Goal: Find specific page/section: Find specific page/section

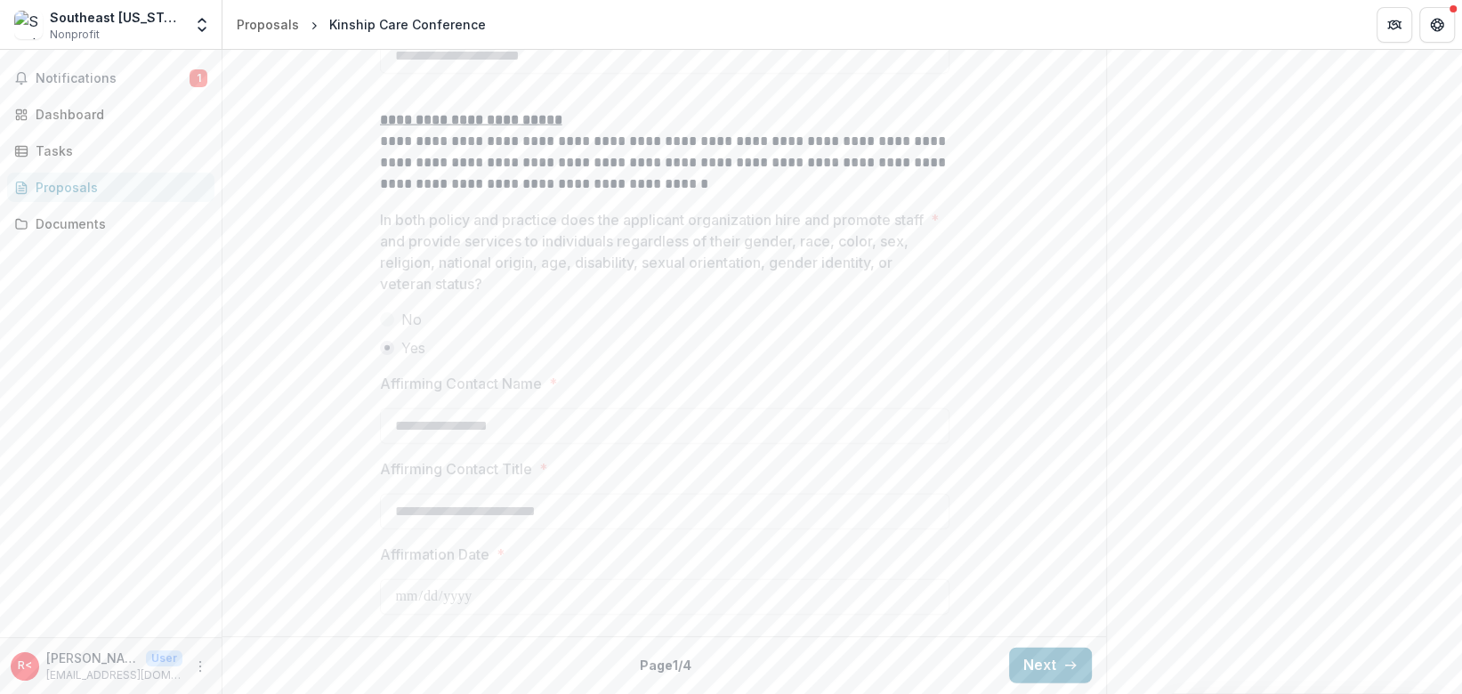
scroll to position [3598, 0]
click at [1017, 672] on button "Next" at bounding box center [1050, 666] width 83 height 36
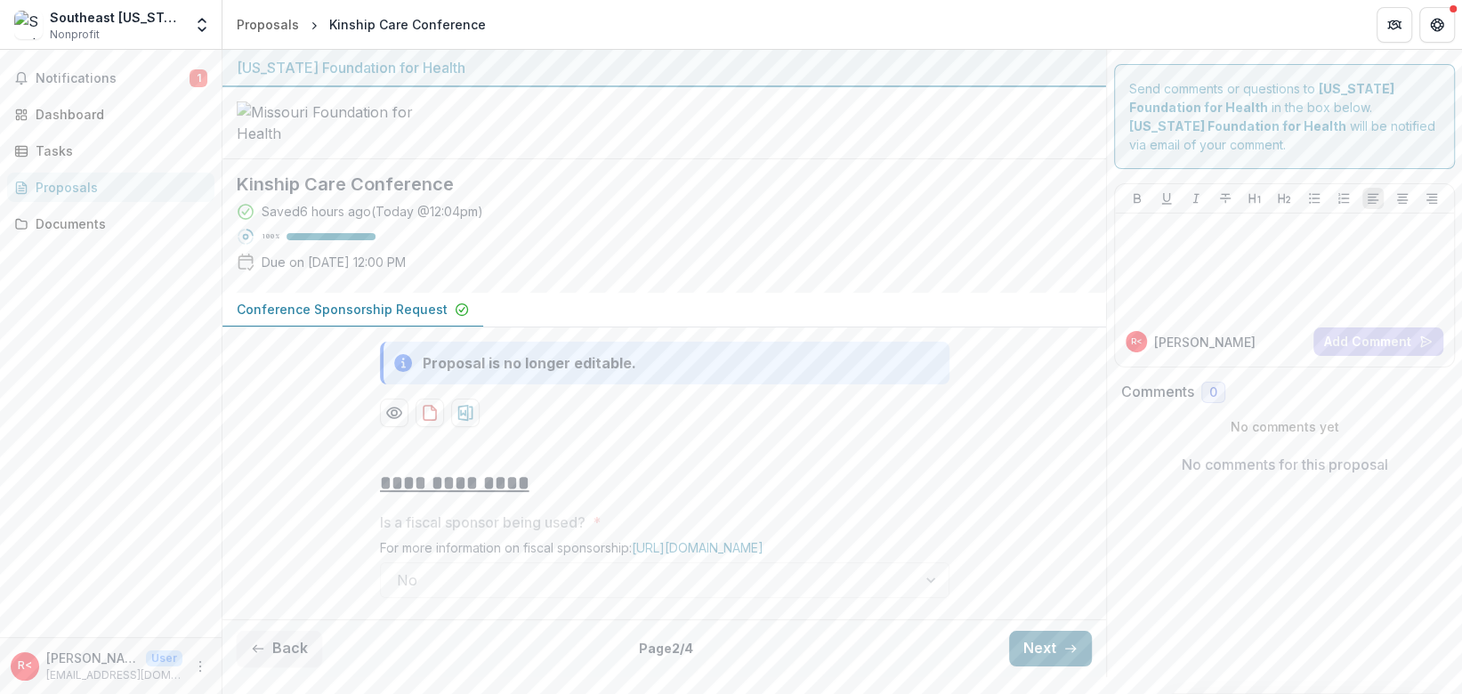
scroll to position [131, 0]
click at [1078, 666] on button "Next" at bounding box center [1050, 649] width 83 height 36
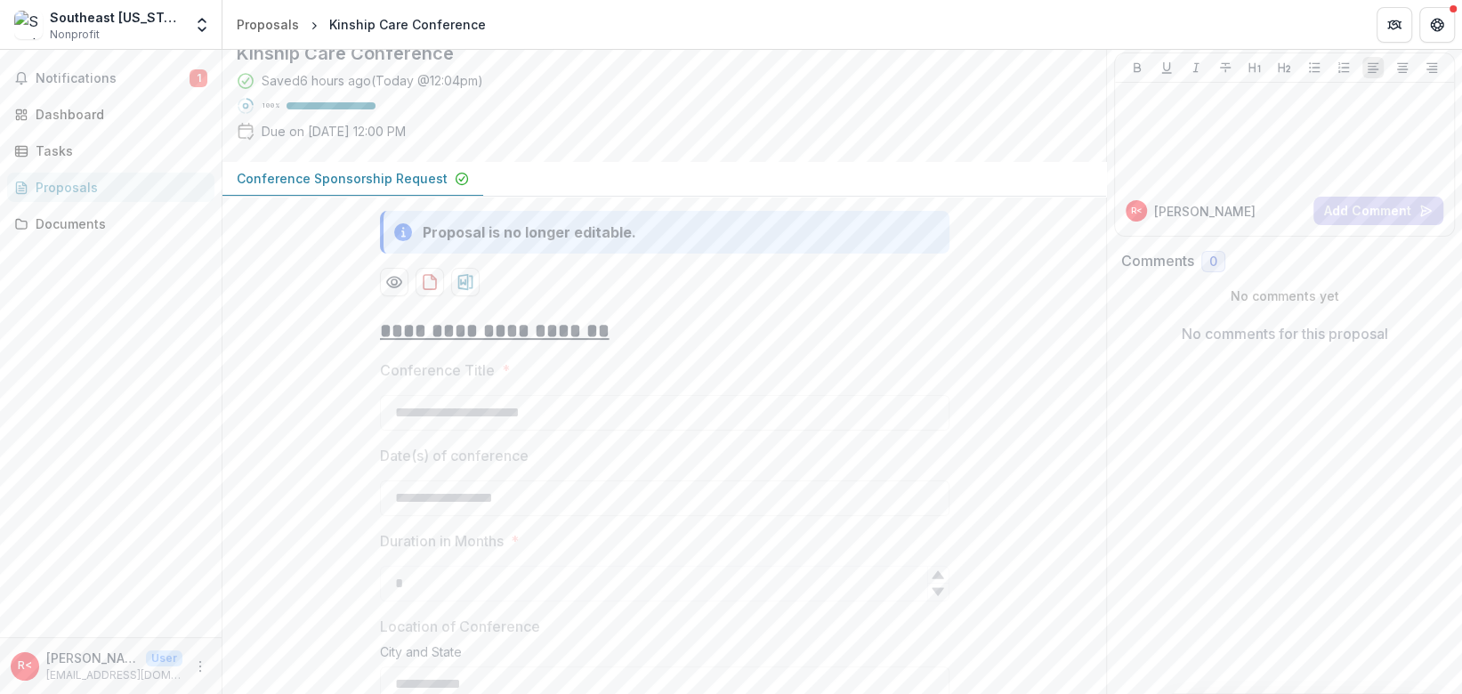
scroll to position [1059, 0]
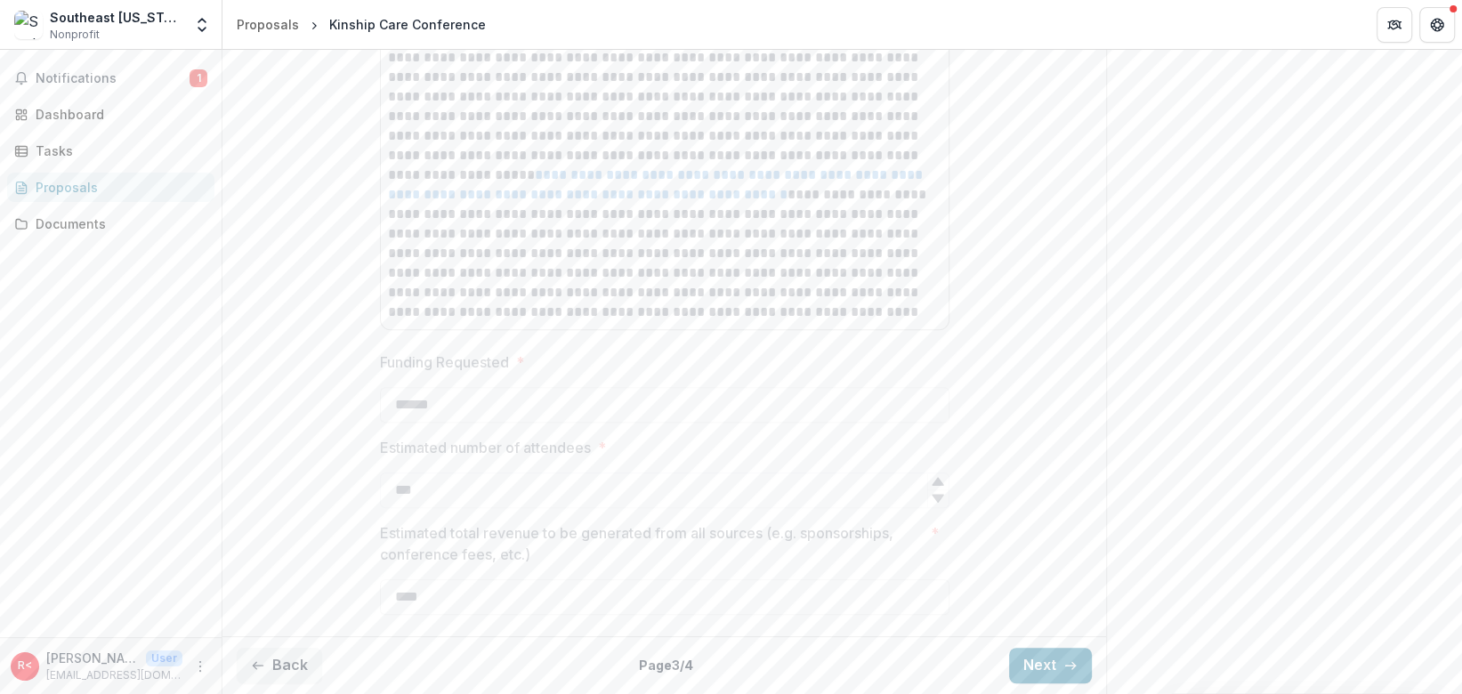
drag, startPoint x: 1025, startPoint y: 660, endPoint x: 1049, endPoint y: 614, distance: 52.1
click at [1025, 660] on button "Next" at bounding box center [1050, 666] width 83 height 36
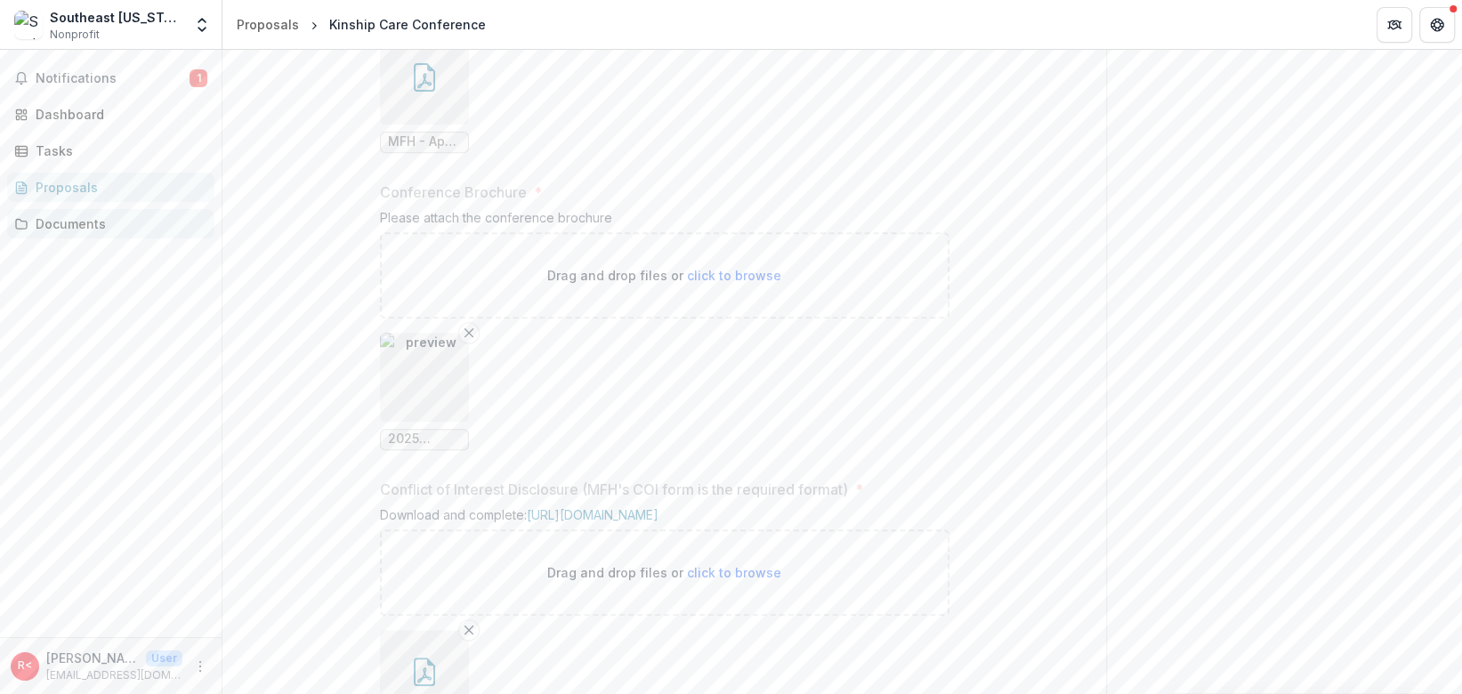
scroll to position [594, 0]
click at [88, 227] on div "Documents" at bounding box center [118, 223] width 165 height 19
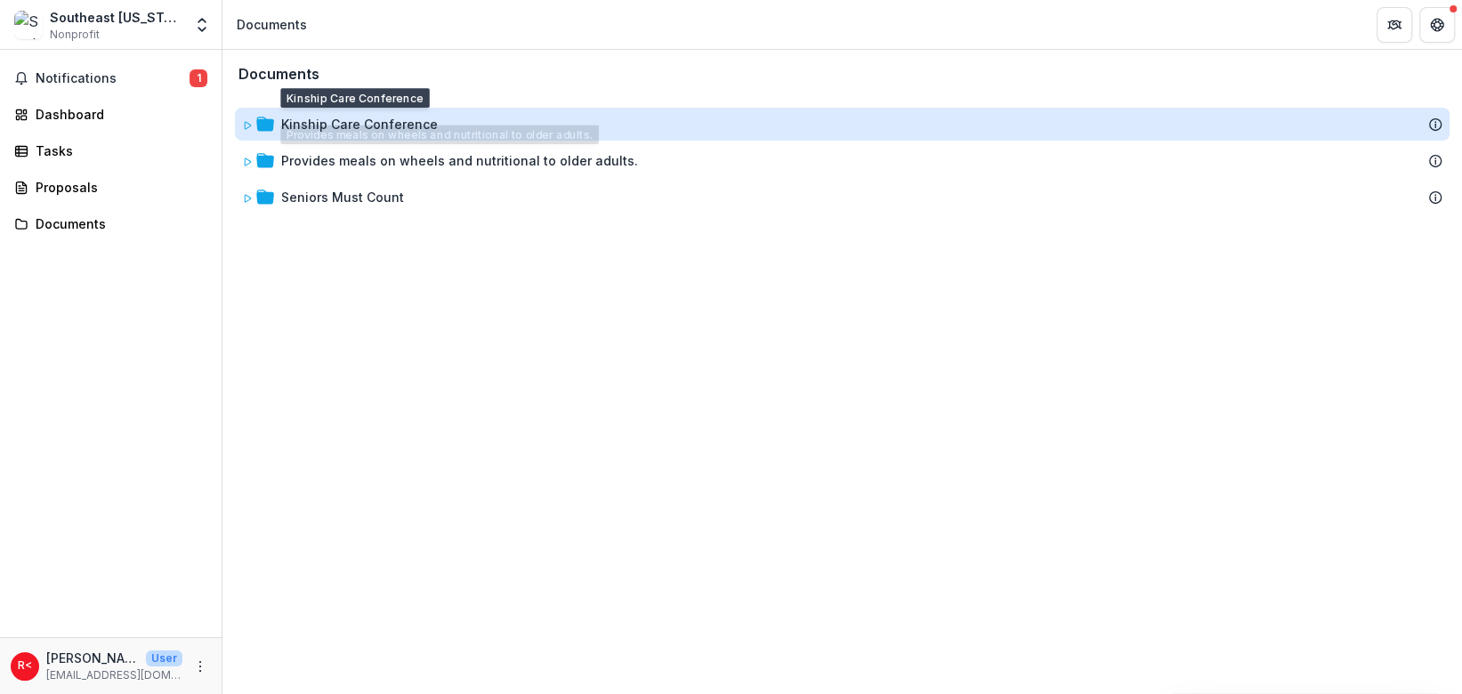
click at [405, 125] on div "Kinship Care Conference" at bounding box center [359, 124] width 157 height 19
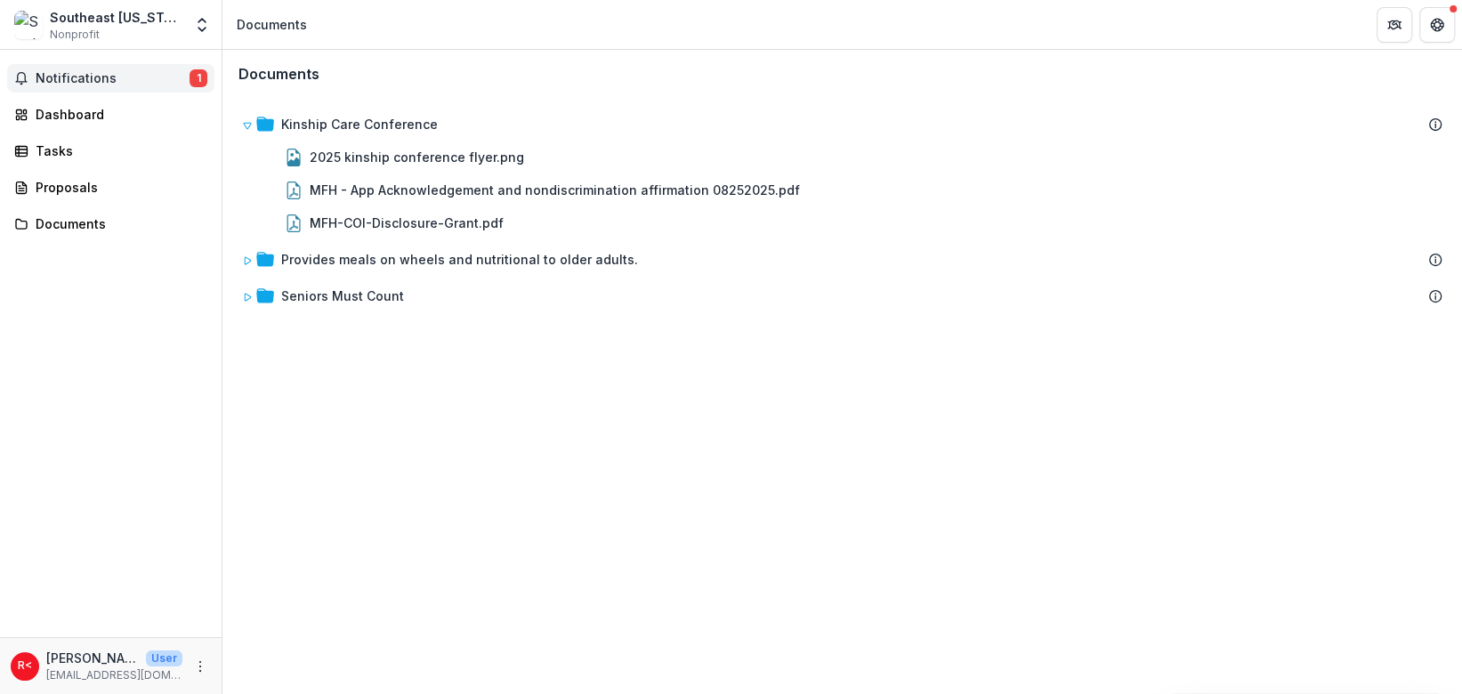
click at [101, 84] on span "Notifications" at bounding box center [113, 78] width 154 height 15
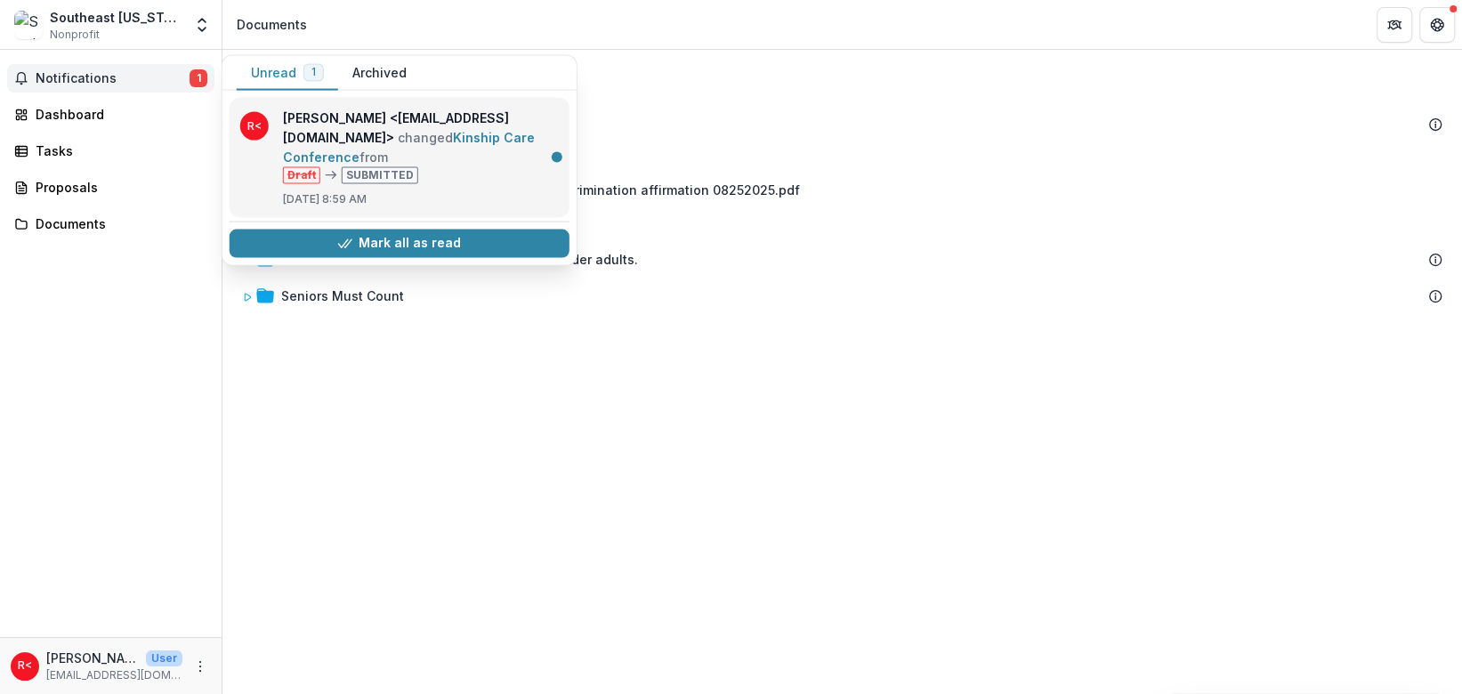
click at [385, 130] on link "Kinship Care Conference" at bounding box center [409, 147] width 252 height 35
